Goal: Check status

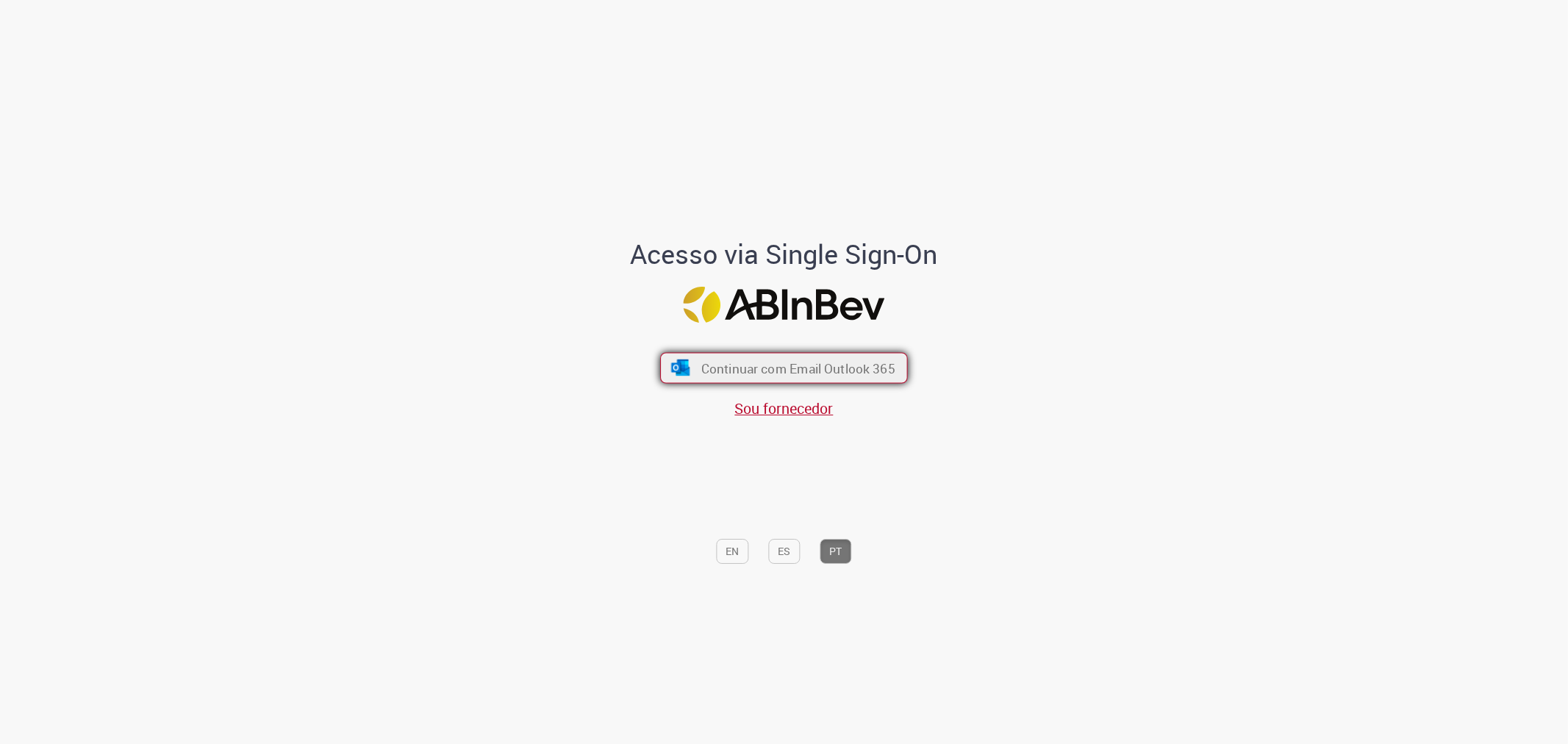
click at [832, 378] on button "Continuar com Email Outlook 365" at bounding box center [784, 368] width 248 height 31
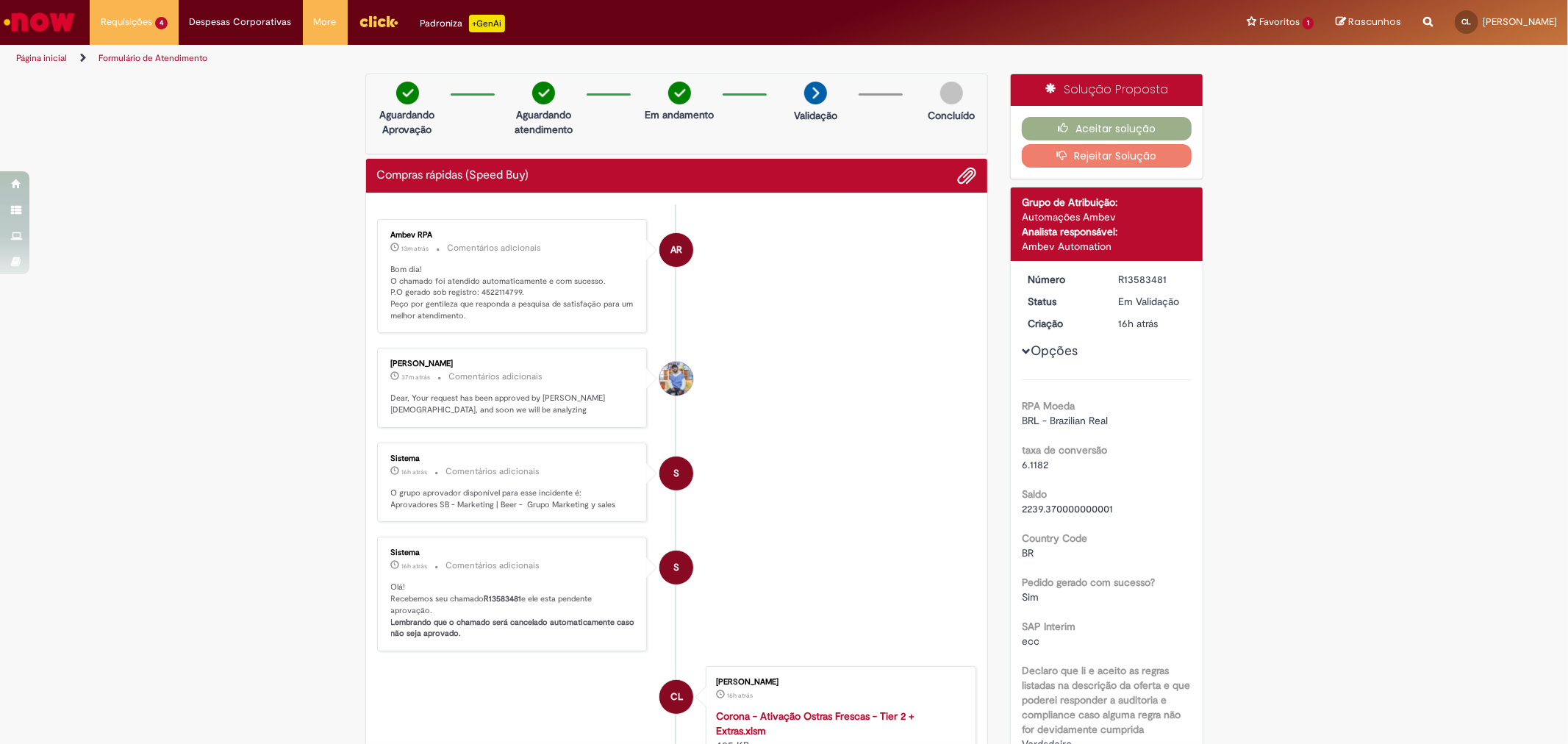
click at [501, 296] on p "Bom dia! O chamado foi atendido automaticamente e com sucesso. P.O gerado sob r…" at bounding box center [513, 293] width 245 height 58
copy p "4522114799"
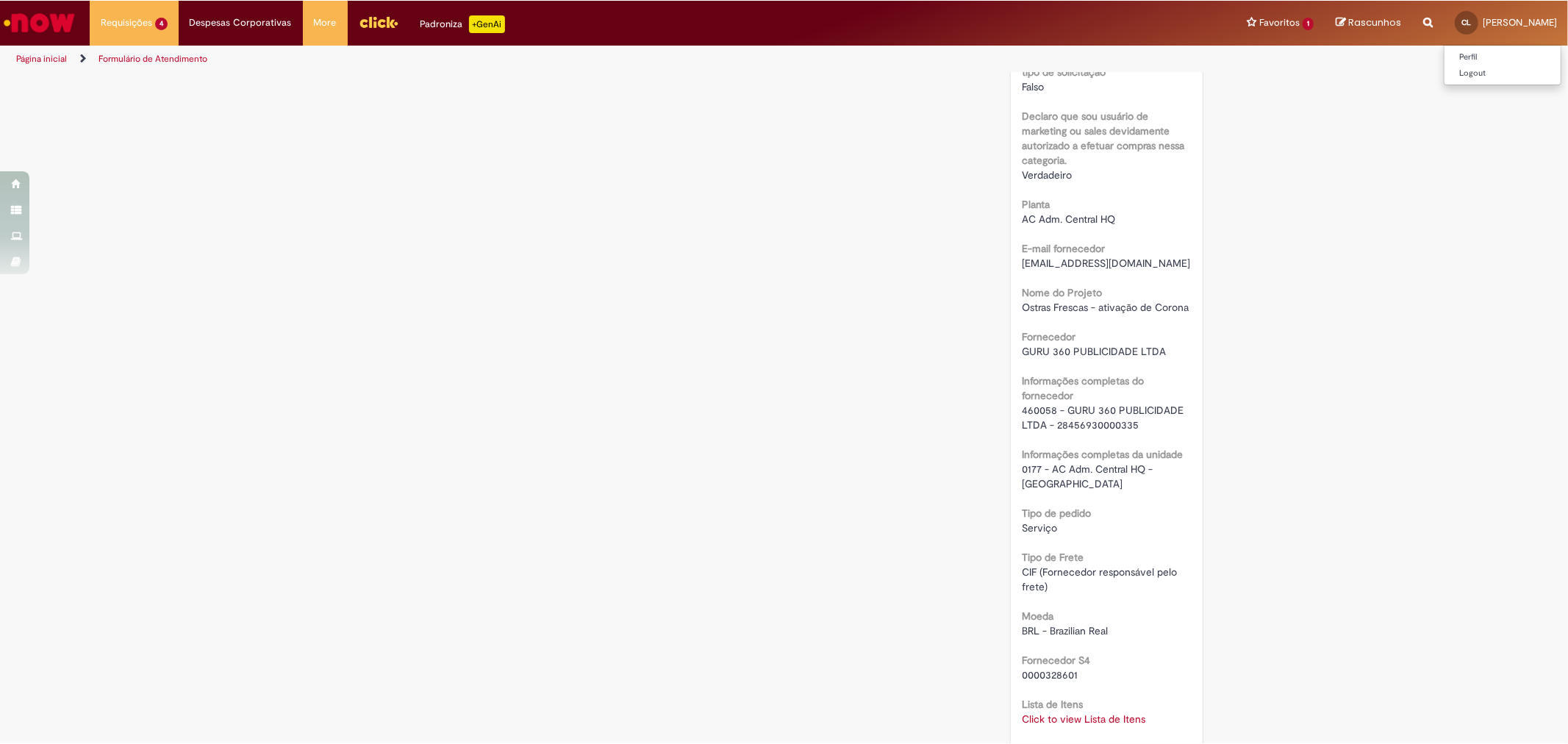
scroll to position [1144, 0]
